Goal: Task Accomplishment & Management: Complete application form

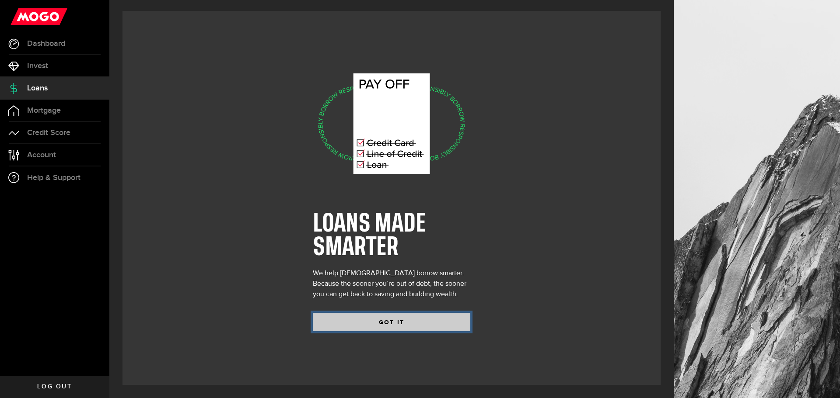
click at [389, 321] on button "GOT IT" at bounding box center [391, 322] width 157 height 18
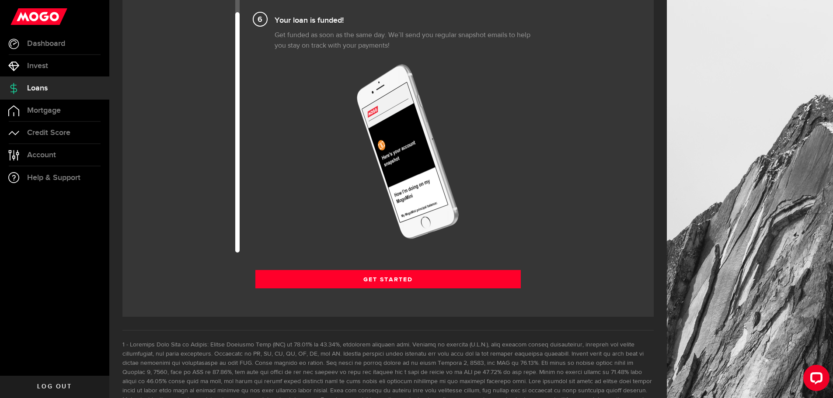
scroll to position [1039, 0]
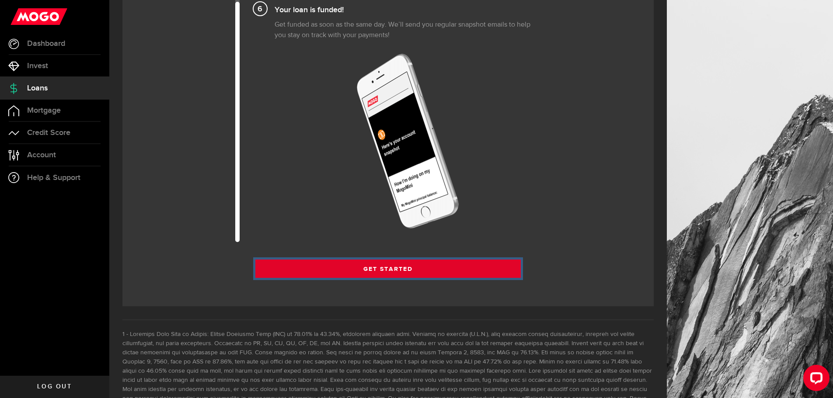
click at [382, 270] on link "Get Started" at bounding box center [388, 269] width 266 height 18
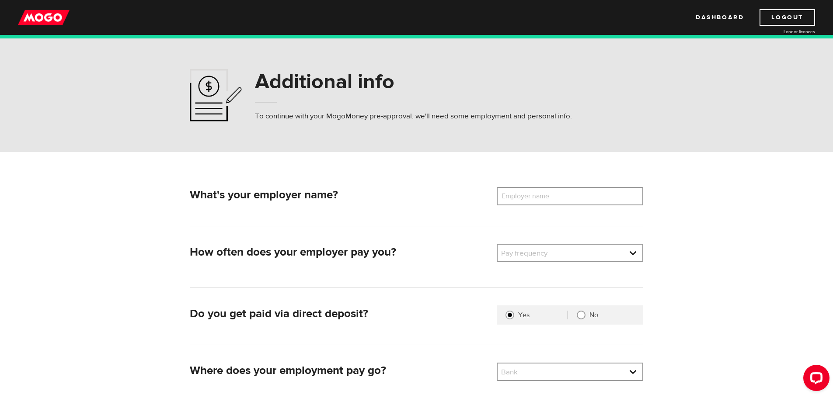
click at [531, 196] on label "Employer name" at bounding box center [532, 196] width 70 height 18
click at [531, 196] on input "Employer name" at bounding box center [570, 196] width 146 height 18
type input "Worley Chemetics"
click at [523, 252] on link at bounding box center [570, 253] width 145 height 17
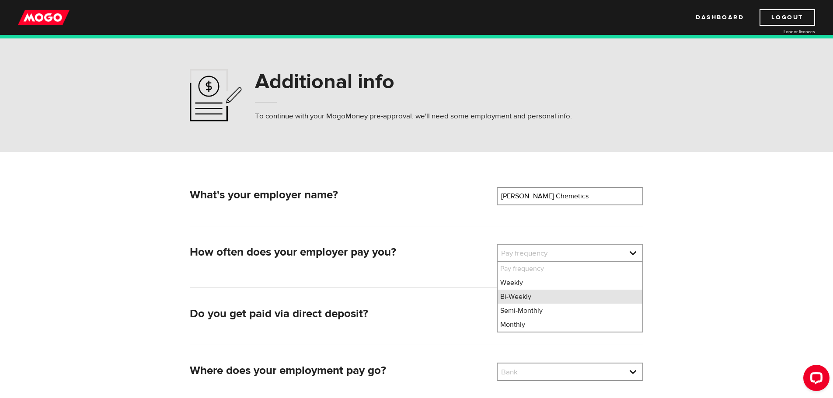
click at [523, 298] on li "Bi-Weekly" at bounding box center [570, 297] width 145 height 14
select select "2"
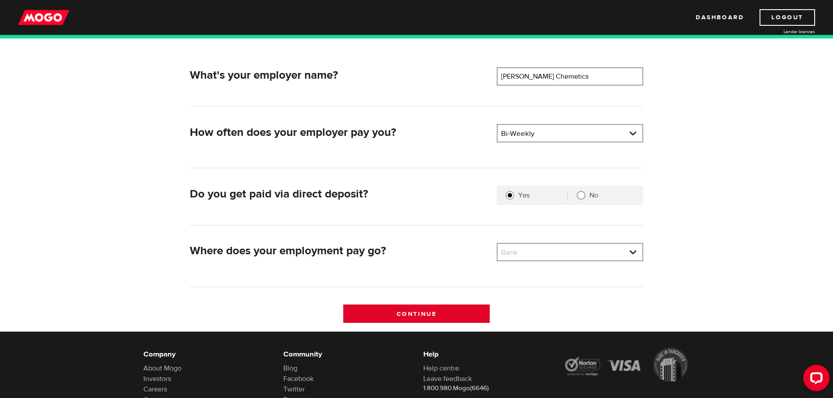
scroll to position [131, 0]
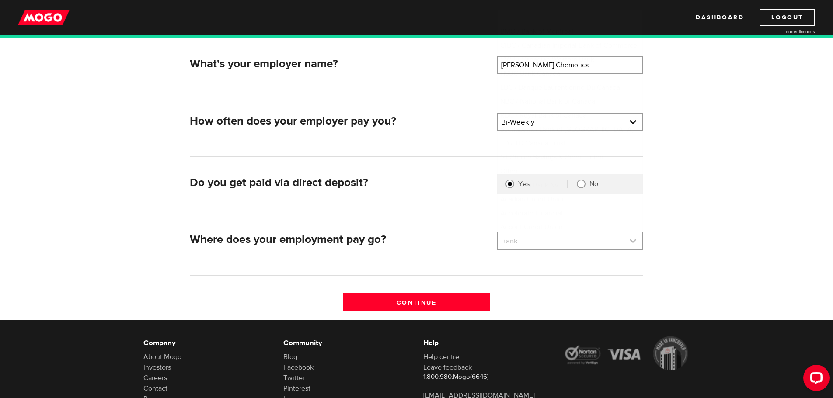
click at [522, 247] on link at bounding box center [570, 241] width 145 height 17
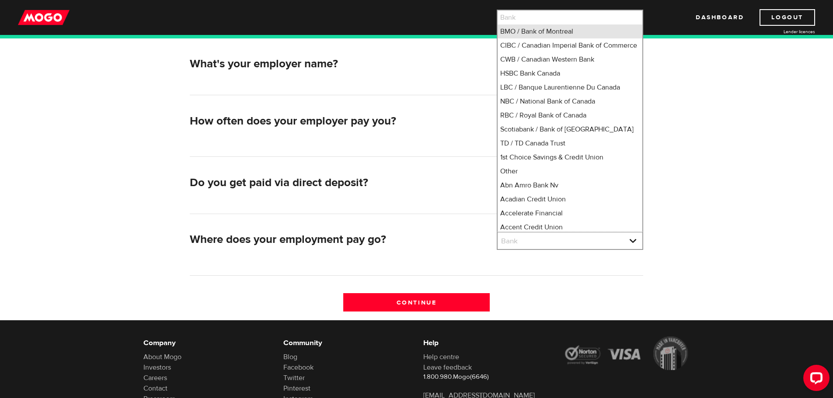
click at [519, 30] on li "BMO / Bank of Montreal" at bounding box center [570, 31] width 145 height 14
select select "1"
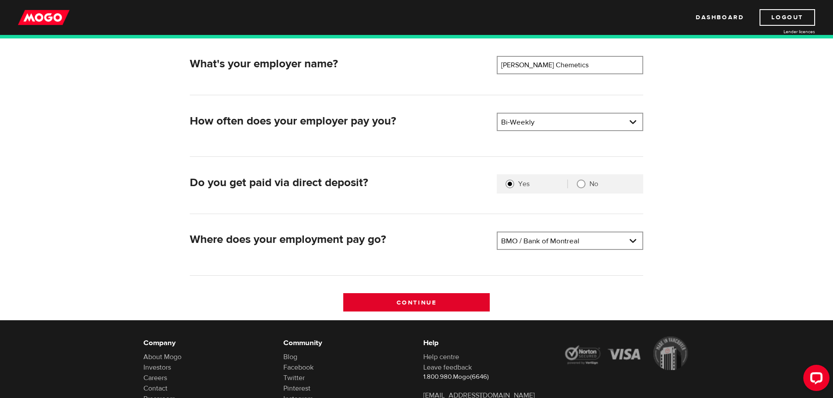
click at [403, 307] on input "Continue" at bounding box center [416, 302] width 146 height 18
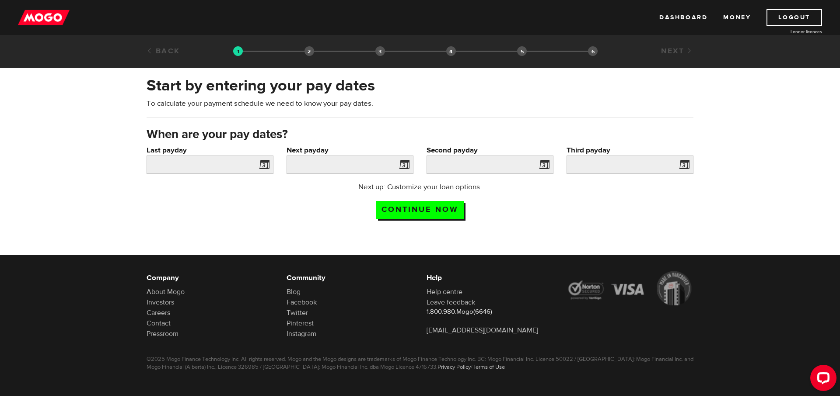
click at [262, 164] on span at bounding box center [262, 166] width 13 height 14
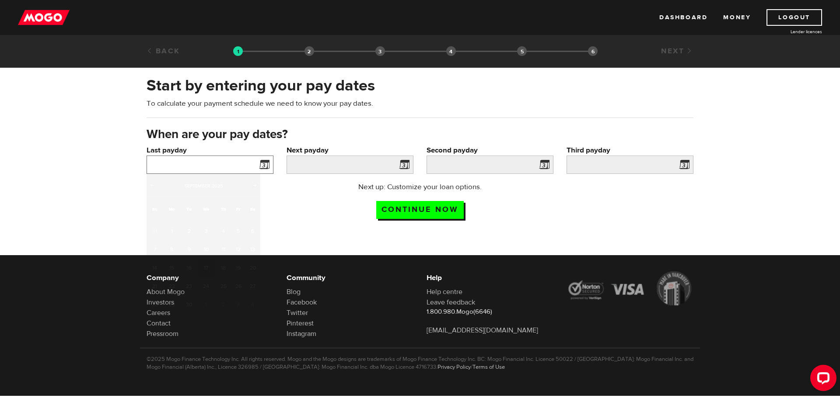
click at [166, 159] on input "Last payday" at bounding box center [209, 165] width 127 height 18
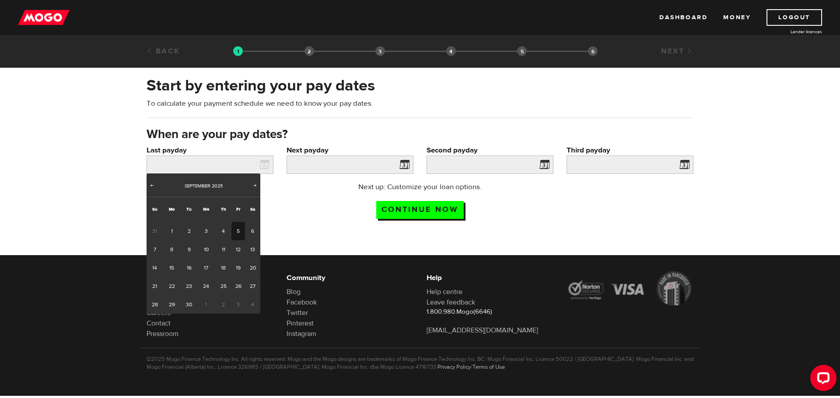
click at [237, 228] on link "5" at bounding box center [238, 231] width 14 height 18
type input "[DATE]"
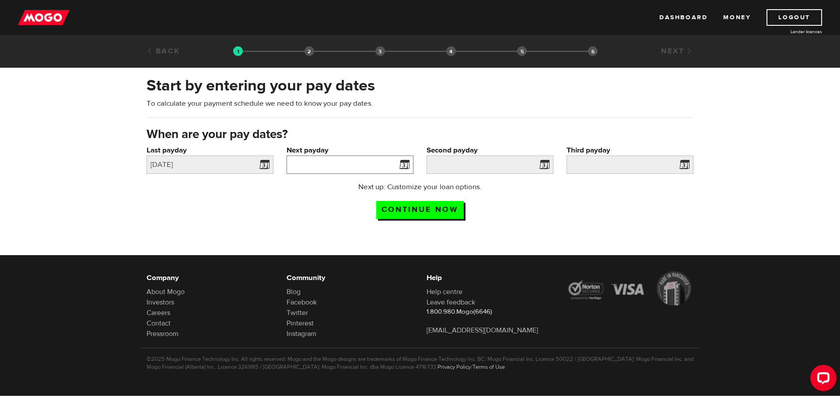
click at [348, 164] on input "Next payday" at bounding box center [349, 165] width 127 height 18
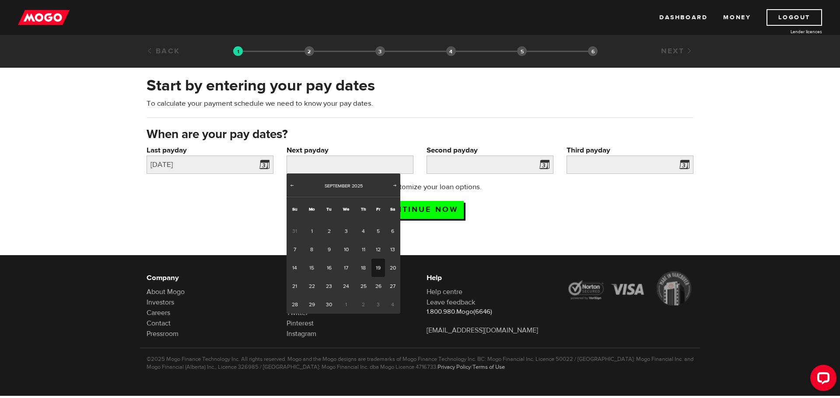
click at [376, 264] on link "19" at bounding box center [378, 268] width 14 height 18
type input "[DATE]"
type input "2025/10/3"
type input "2025/10/17"
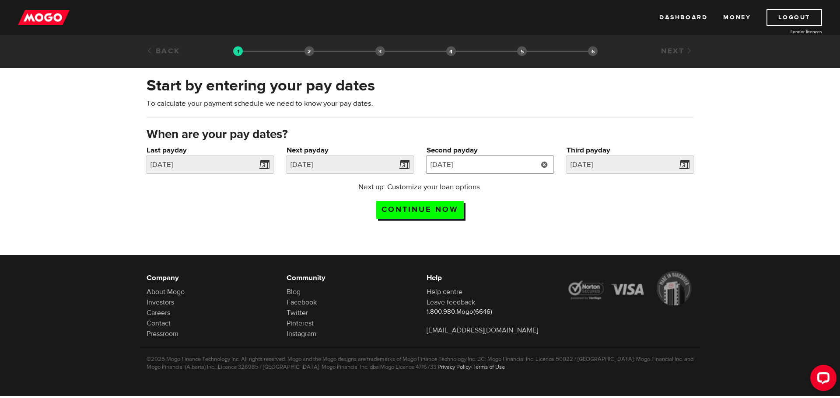
click at [439, 163] on input "2025/10/3" at bounding box center [489, 165] width 127 height 18
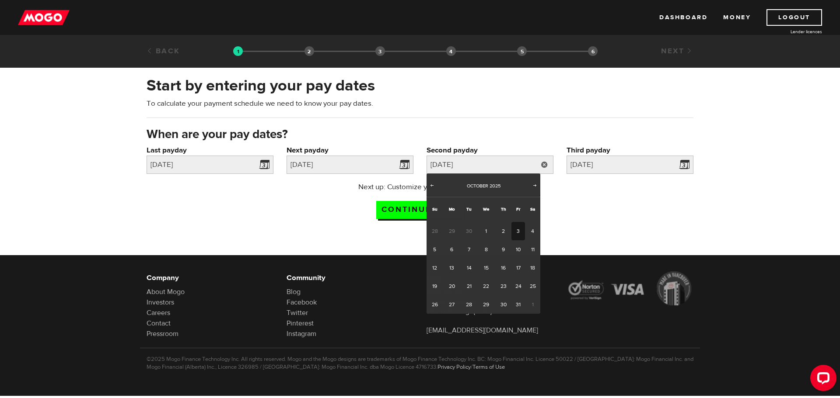
click at [631, 217] on div "Next up: Customize your loan options. Continue now" at bounding box center [420, 204] width 560 height 44
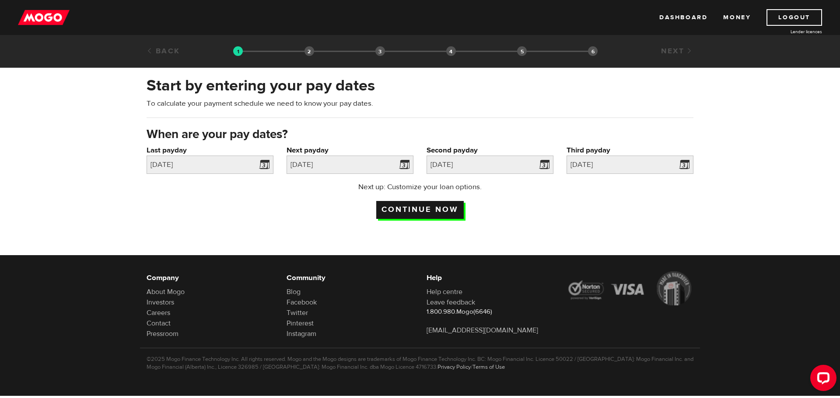
click at [426, 209] on input "Continue now" at bounding box center [419, 210] width 87 height 18
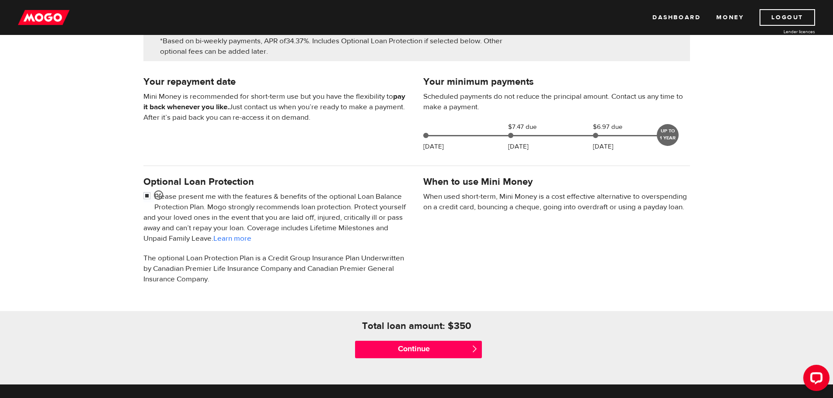
scroll to position [131, 0]
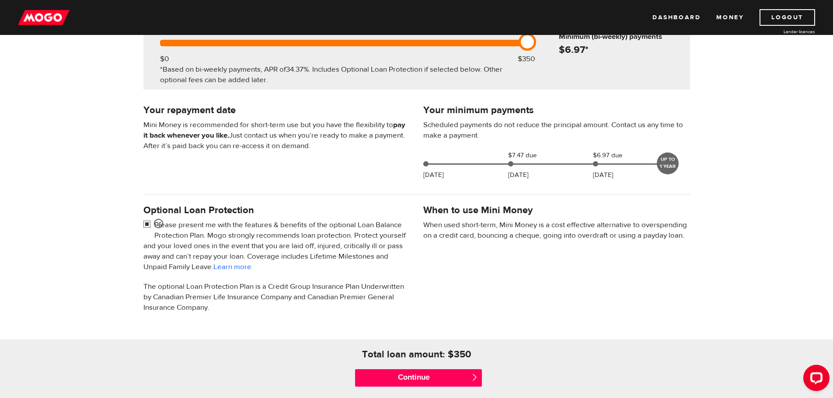
click at [146, 222] on input "checkbox" at bounding box center [148, 225] width 11 height 11
checkbox input "false"
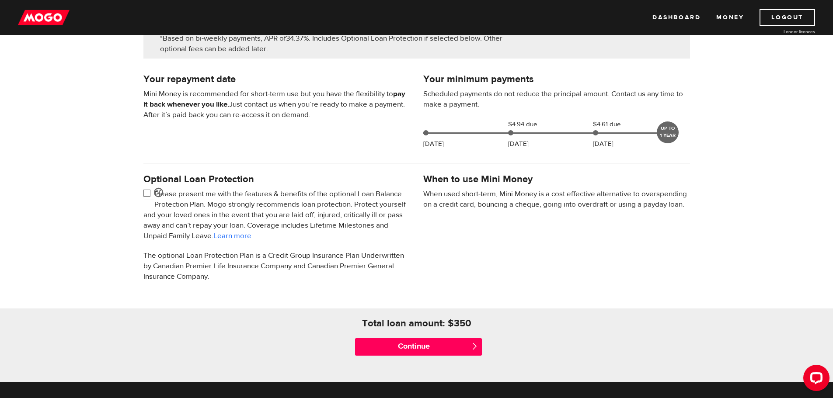
scroll to position [262, 0]
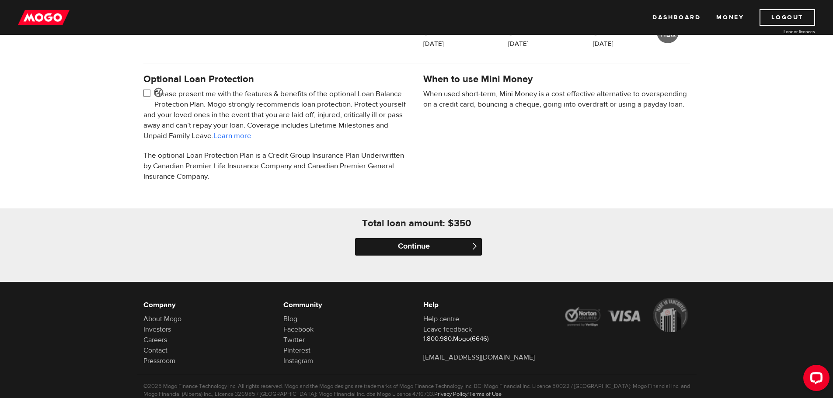
click at [422, 242] on input "Continue" at bounding box center [418, 246] width 127 height 17
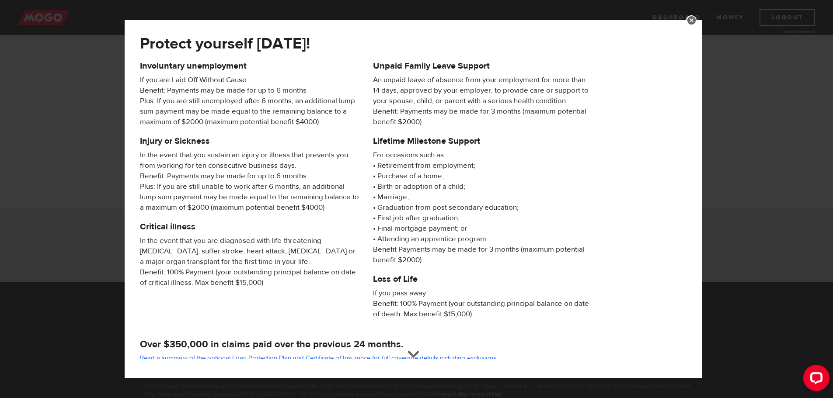
scroll to position [84, 0]
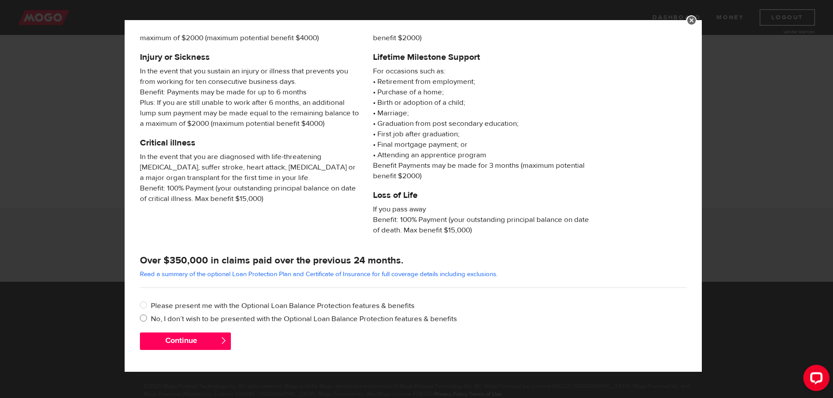
click at [143, 319] on input "No, I don’t wish to be presented with the Optional Loan Balance Protection feat…" at bounding box center [145, 319] width 11 height 11
radio input "true"
click at [183, 338] on button "Continue" at bounding box center [185, 341] width 91 height 17
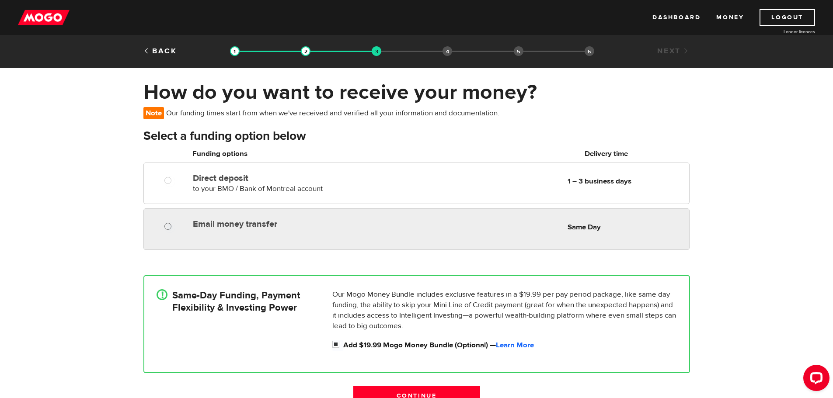
radio input "true"
click at [170, 227] on input "Email money transfer" at bounding box center [169, 227] width 11 height 11
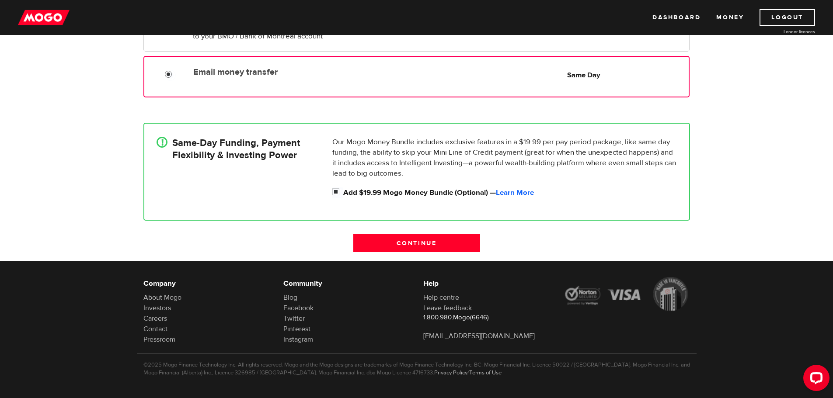
scroll to position [158, 0]
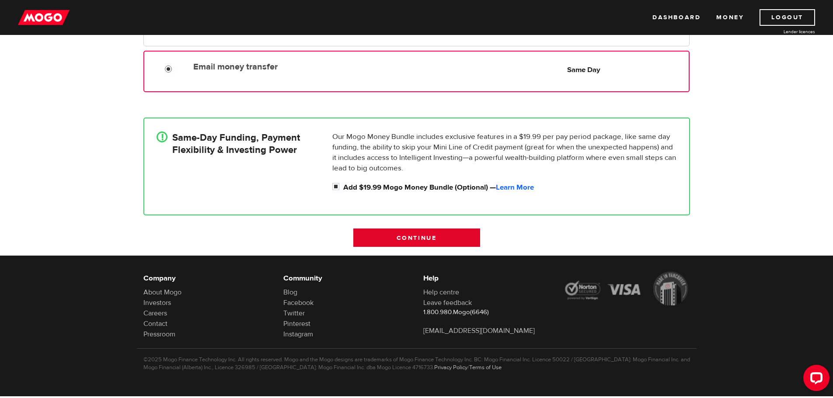
click at [426, 238] on input "Continue" at bounding box center [416, 238] width 127 height 18
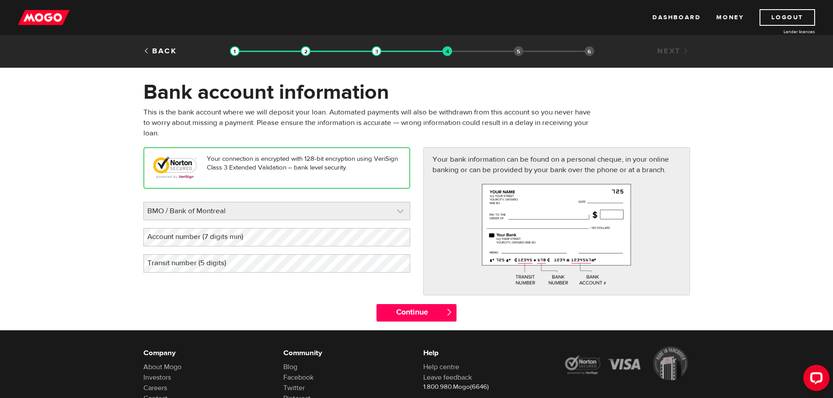
click at [190, 208] on link at bounding box center [277, 210] width 266 height 17
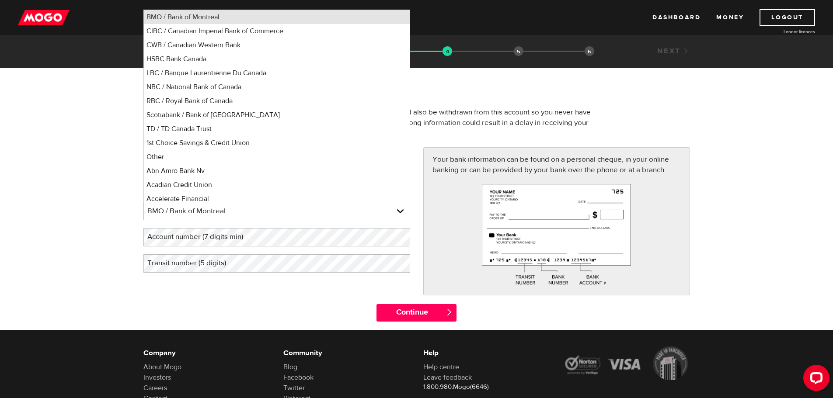
click at [180, 16] on li "BMO / Bank of Montreal" at bounding box center [277, 17] width 266 height 14
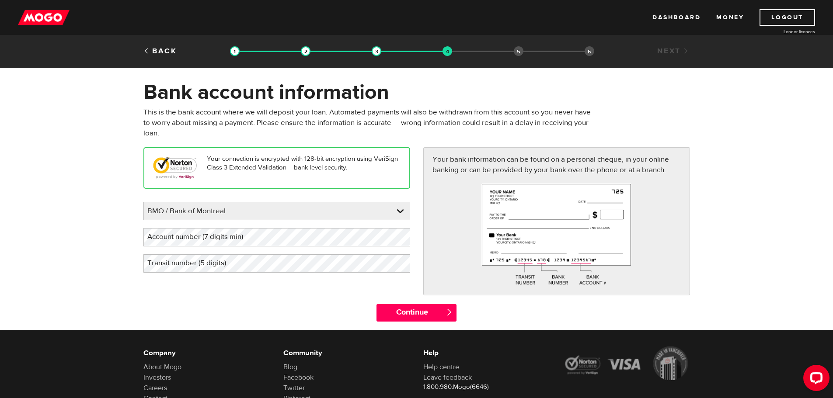
click at [180, 239] on label "Account number (7 digits min)" at bounding box center [202, 237] width 118 height 18
click at [161, 242] on label "Account number (7 digits min)" at bounding box center [202, 237] width 118 height 18
click at [163, 266] on label "Transit number (5 digits)" at bounding box center [193, 263] width 101 height 18
click at [417, 314] on input "Continue" at bounding box center [416, 312] width 80 height 17
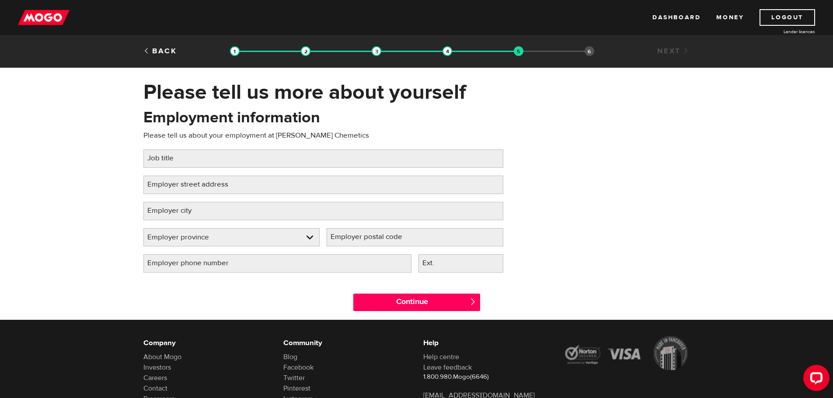
click at [181, 158] on label "Job title" at bounding box center [167, 159] width 48 height 18
click at [181, 158] on input "Job title" at bounding box center [323, 159] width 360 height 18
type input "p"
type input "Project Accountant"
click at [195, 180] on label "Employer street address" at bounding box center [194, 185] width 103 height 18
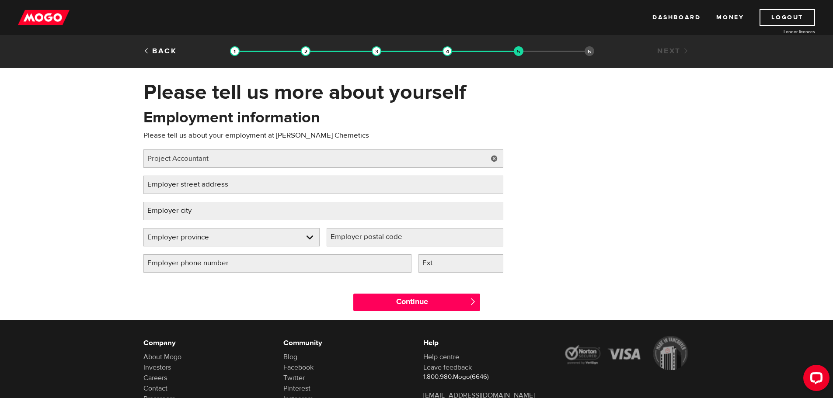
click at [195, 180] on input "Employer street address" at bounding box center [323, 185] width 360 height 18
type input "2001 Clements Road"
type input "Pickering"
select select "ON"
type input "L1W 4A1"
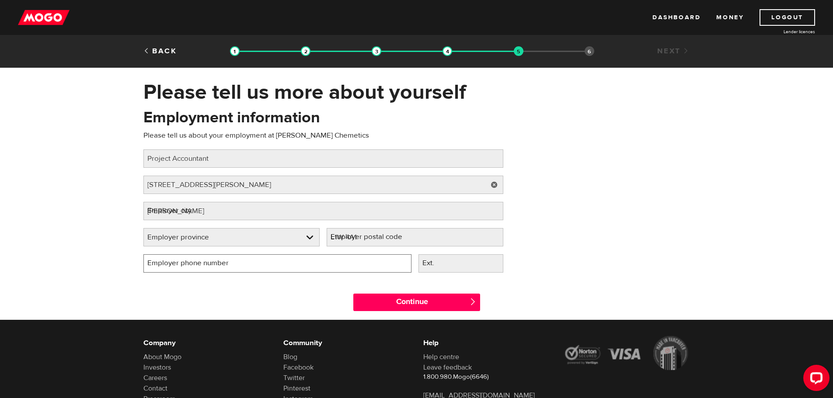
type input "(905) 619-5200"
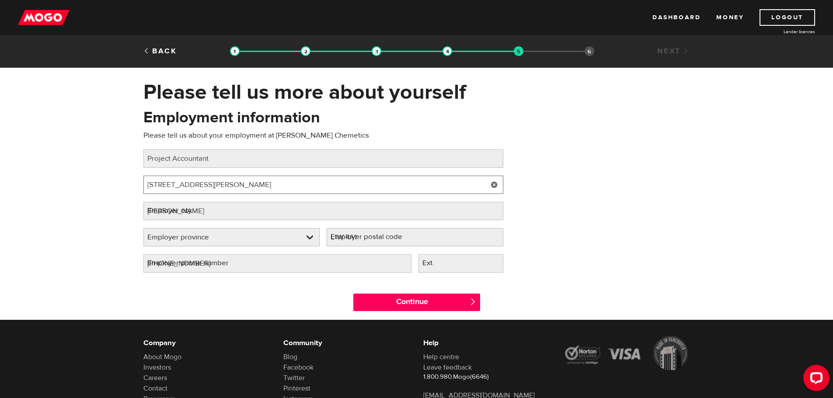
select select "ON"
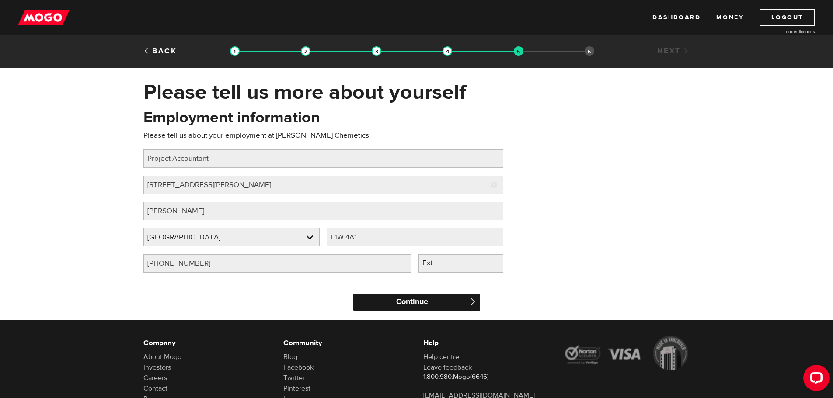
click at [421, 304] on input "Continue" at bounding box center [416, 302] width 127 height 17
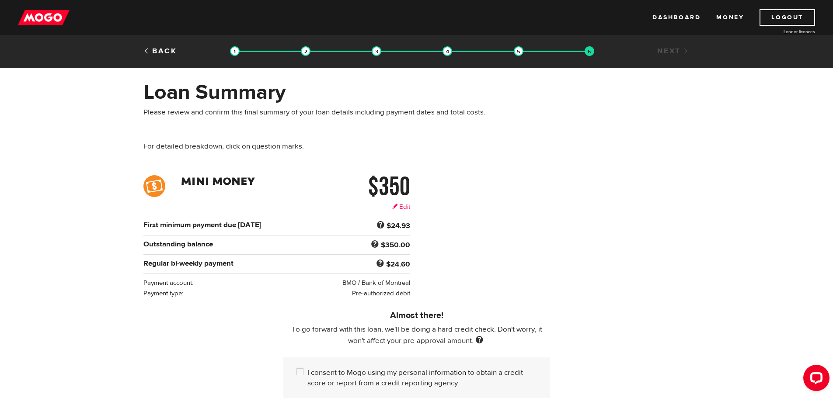
click at [404, 207] on link "Edit" at bounding box center [401, 206] width 18 height 9
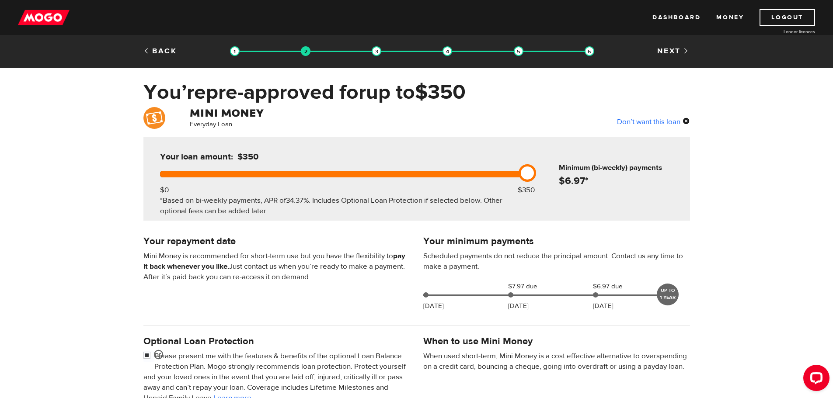
click at [524, 171] on link at bounding box center [527, 172] width 17 height 17
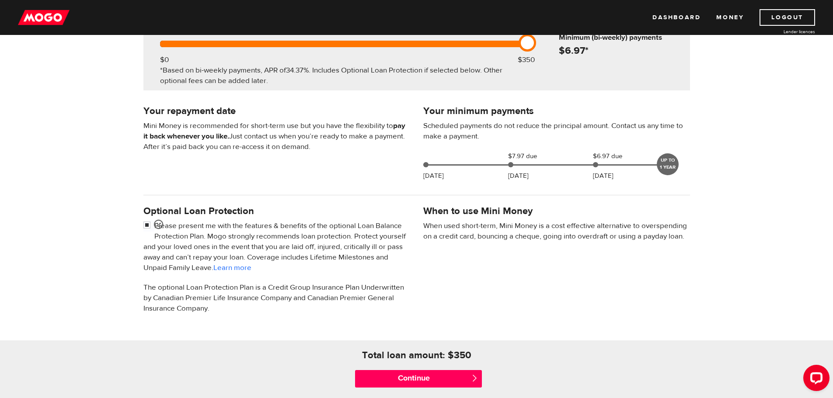
scroll to position [131, 0]
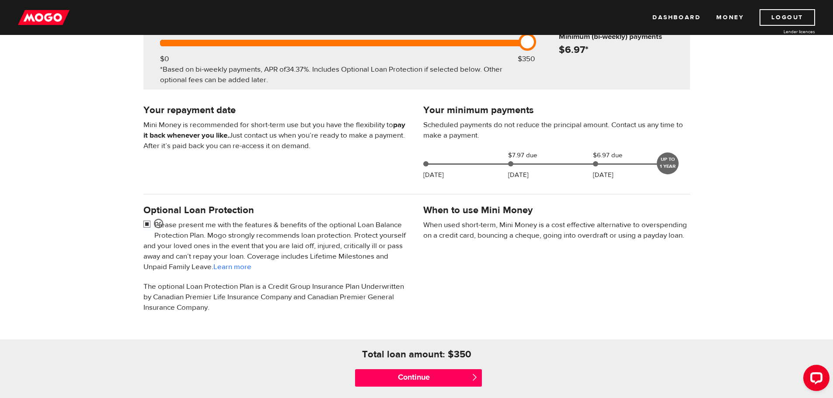
click at [147, 224] on input "checkbox" at bounding box center [148, 225] width 11 height 11
checkbox input "false"
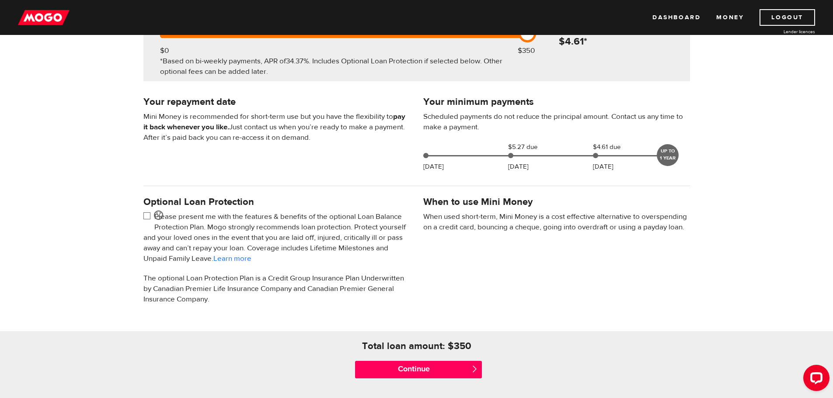
scroll to position [175, 0]
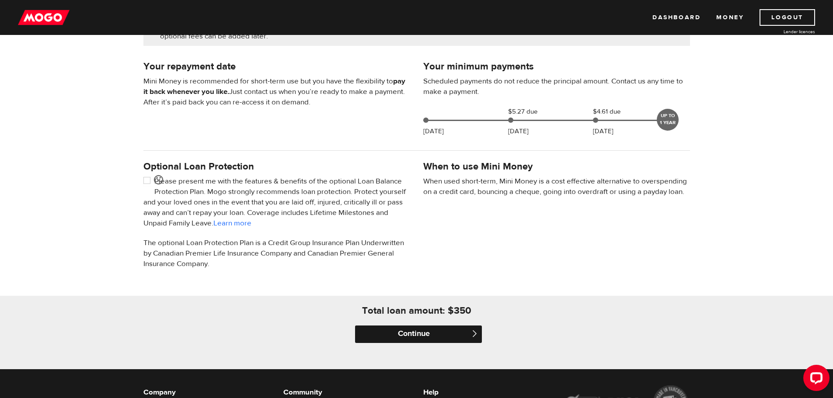
click at [415, 331] on input "Continue" at bounding box center [418, 334] width 127 height 17
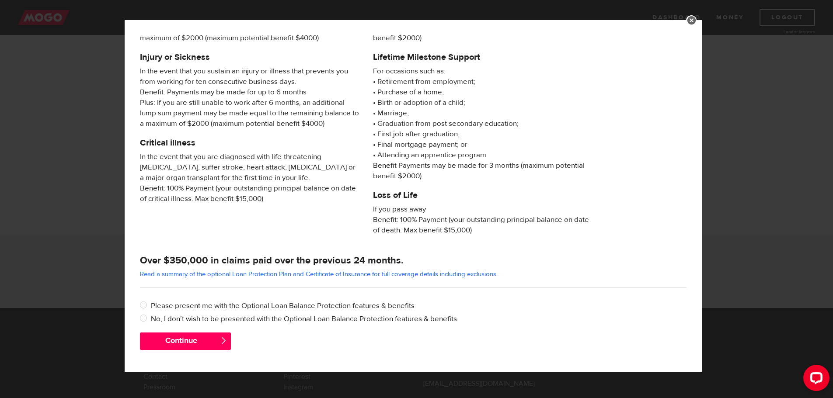
scroll to position [289, 0]
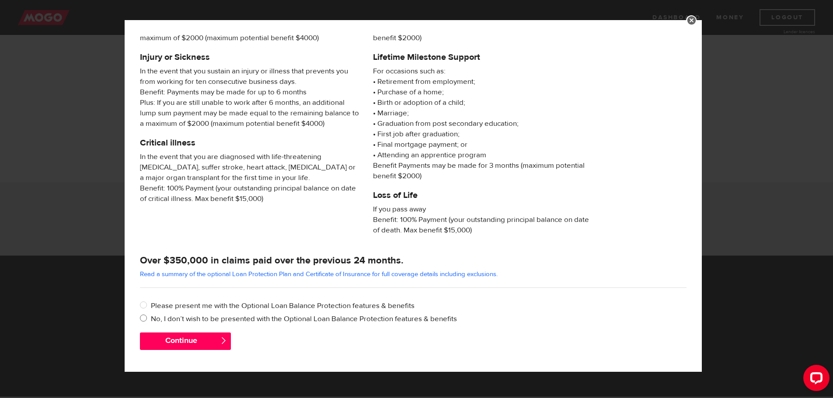
click at [145, 320] on input "No, I don’t wish to be presented with the Optional Loan Balance Protection feat…" at bounding box center [145, 319] width 11 height 11
radio input "true"
click at [174, 344] on button "Continue" at bounding box center [185, 341] width 91 height 17
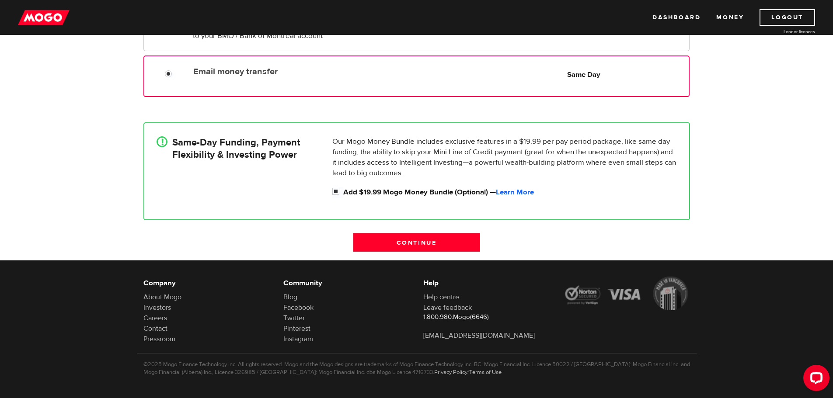
scroll to position [158, 0]
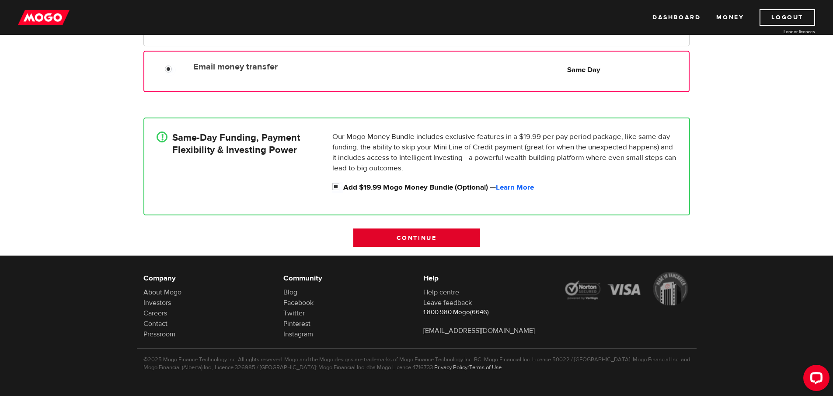
click at [399, 241] on input "Continue" at bounding box center [416, 238] width 127 height 18
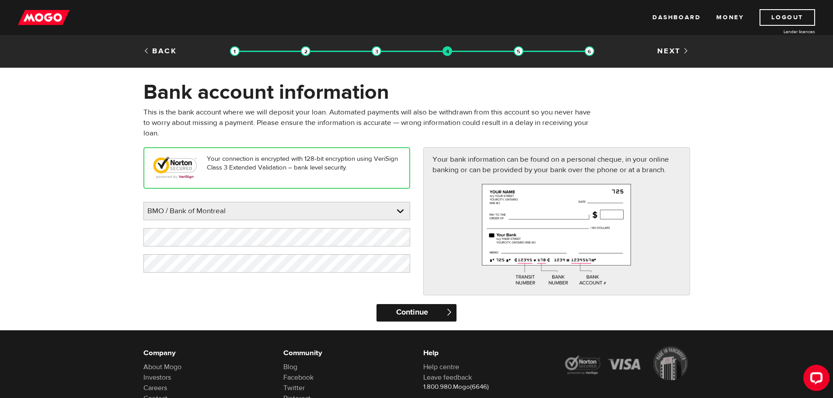
click at [402, 313] on input "Continue" at bounding box center [416, 312] width 80 height 17
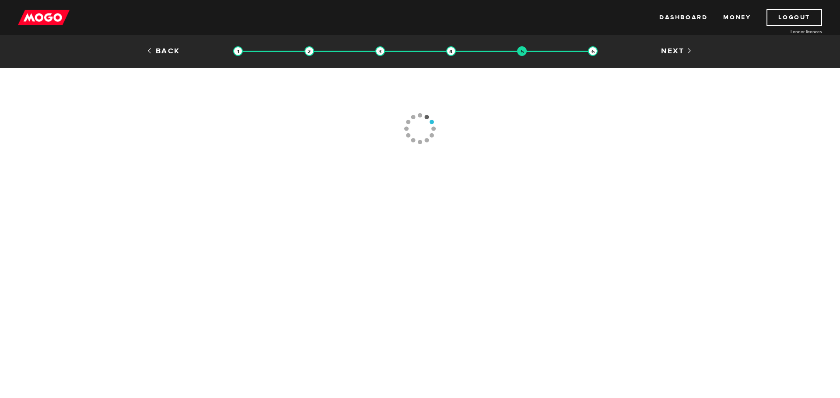
type input "[PHONE_NUMBER]"
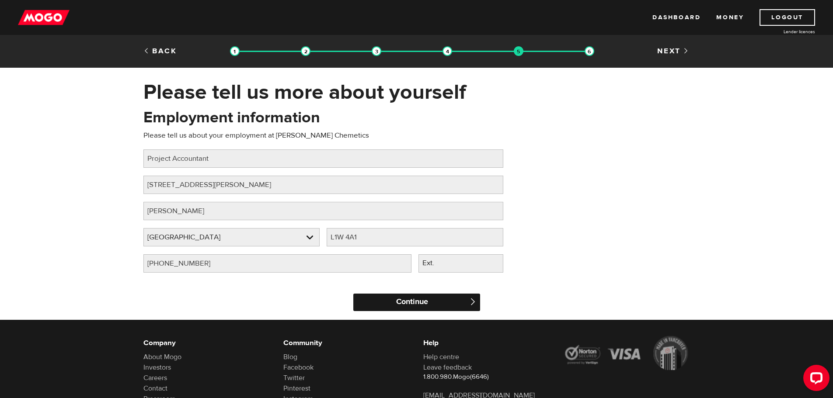
click at [406, 302] on input "Continue" at bounding box center [416, 302] width 127 height 17
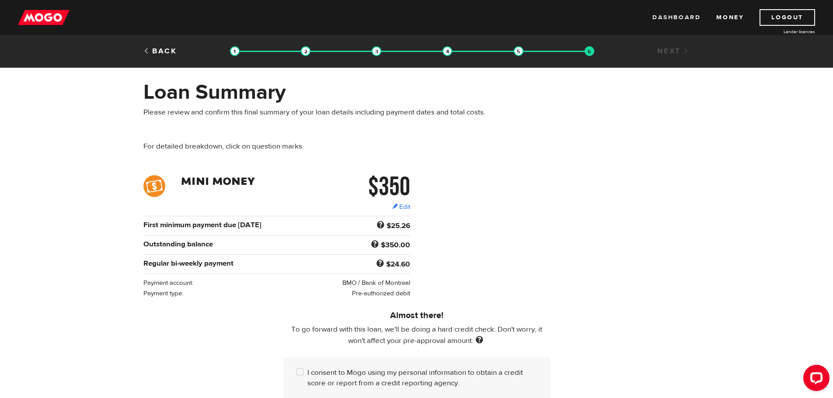
click at [680, 18] on link "Dashboard" at bounding box center [676, 17] width 48 height 17
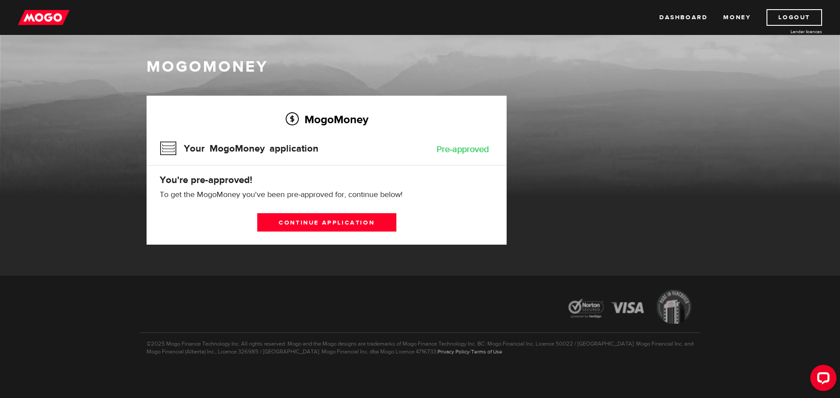
click at [689, 169] on div "MogoMoney Your MogoMoney application Expired Your MogoMoney credit decision has…" at bounding box center [420, 179] width 560 height 167
click at [803, 14] on link "Logout" at bounding box center [794, 17] width 56 height 17
